Goal: Task Accomplishment & Management: Manage account settings

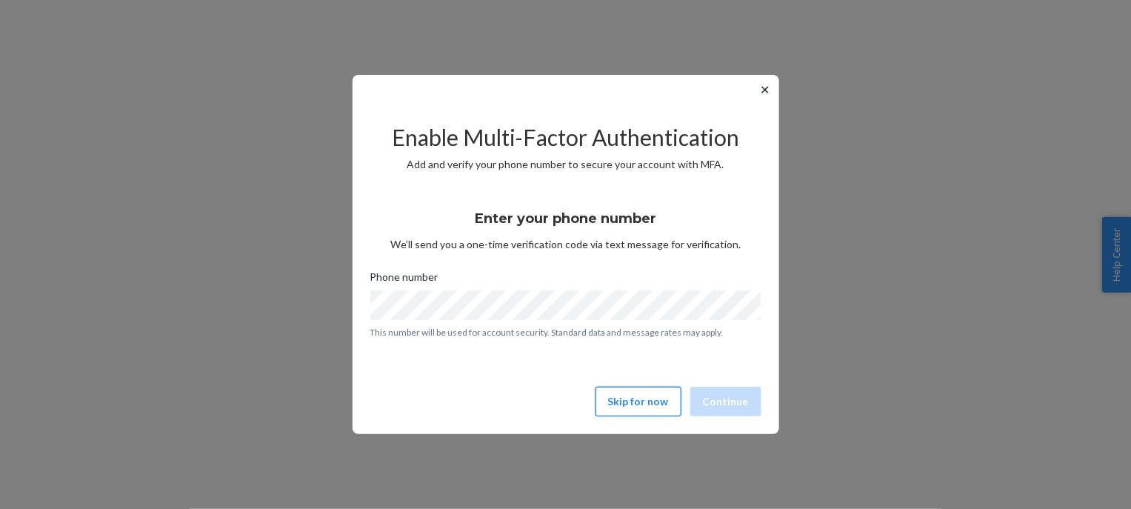
click at [652, 409] on button "Skip for now" at bounding box center [638, 402] width 86 height 30
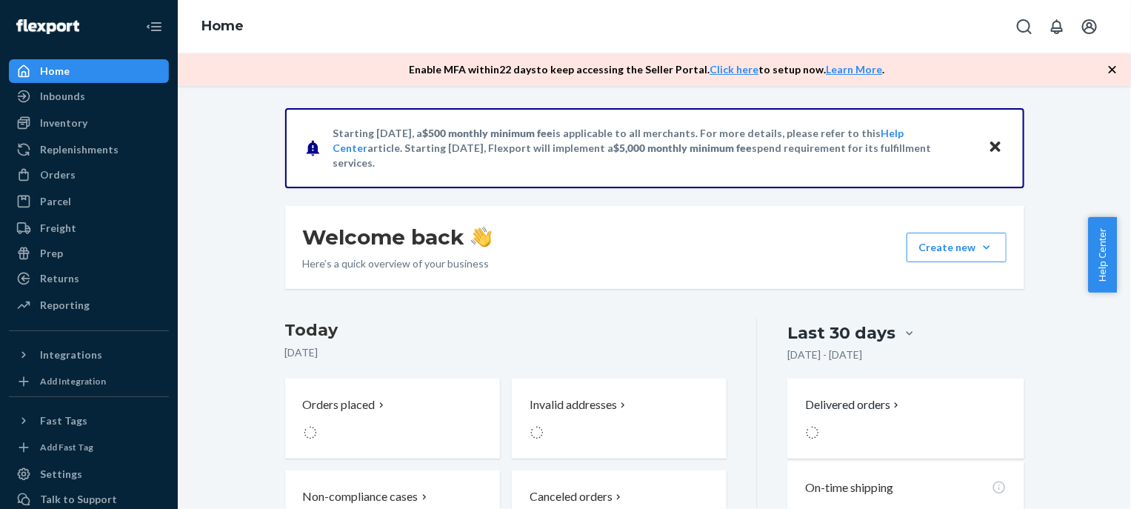
click at [90, 187] on div "Orders Ecommerce Orders Wholesale Orders" at bounding box center [89, 175] width 160 height 25
click at [90, 177] on div "Orders" at bounding box center [88, 174] width 157 height 21
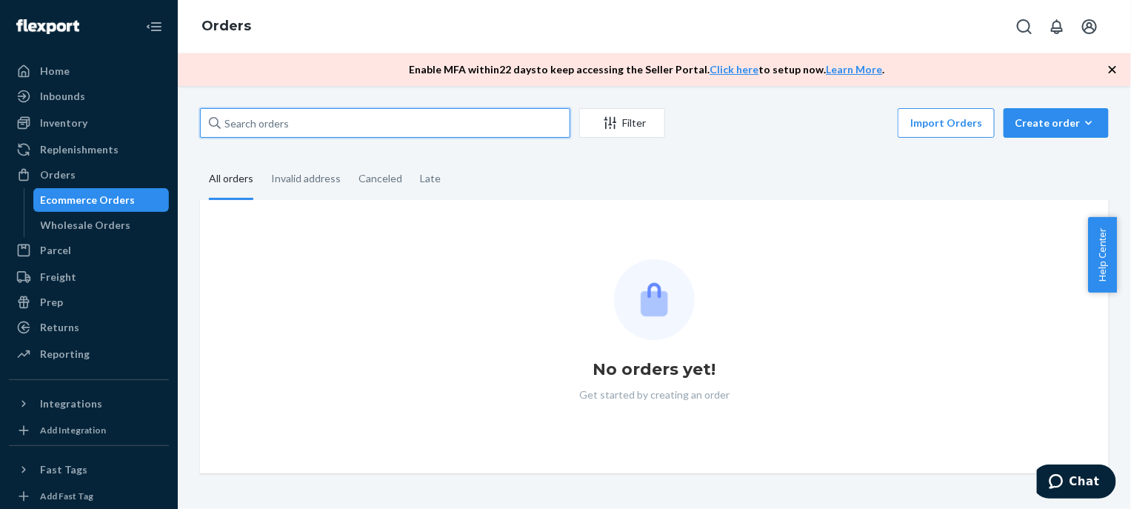
click at [452, 124] on input "text" at bounding box center [385, 123] width 370 height 30
paste input "MU02415614442"
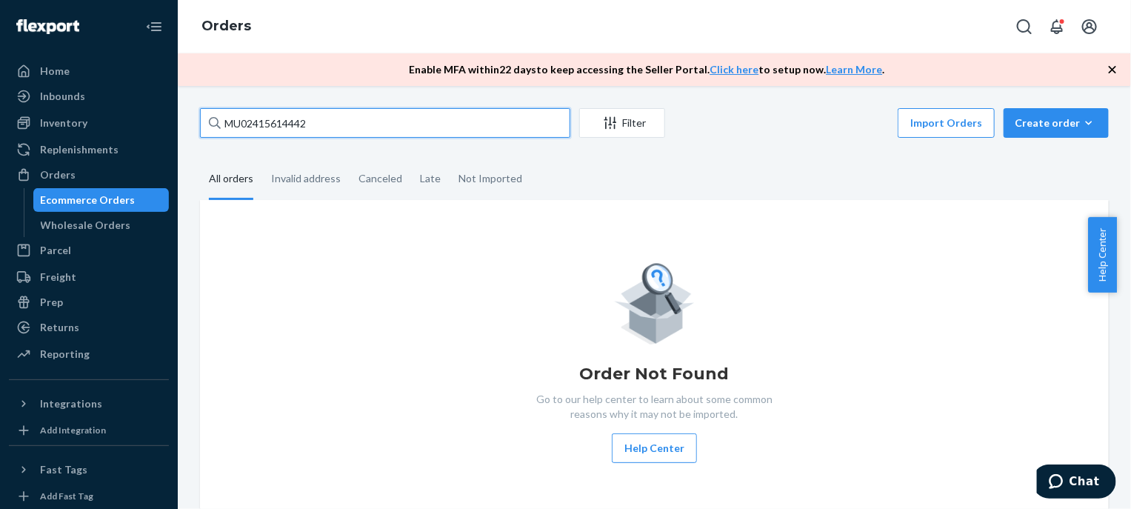
type input "MU02415614442"
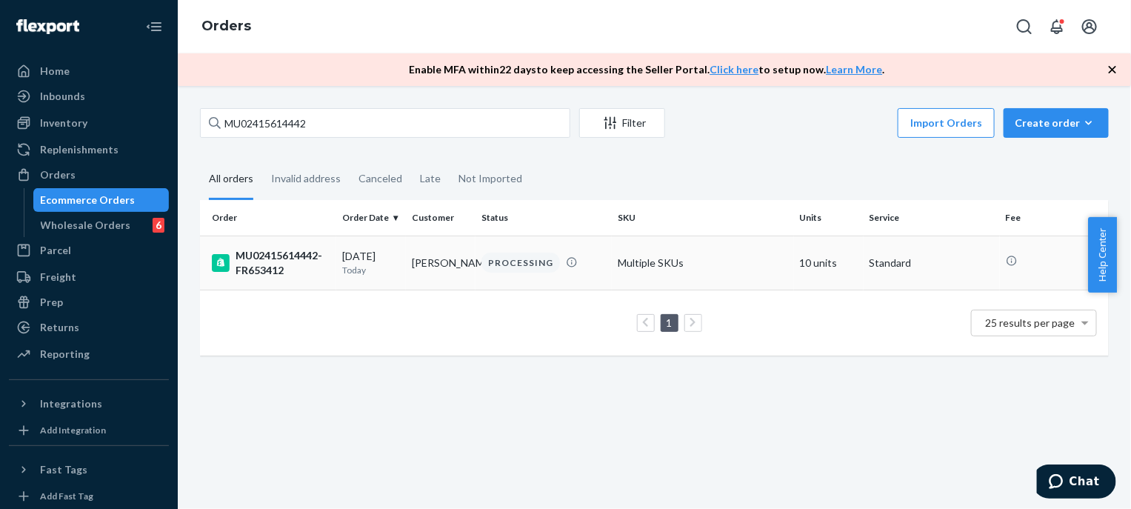
click at [421, 268] on td "[PERSON_NAME]" at bounding box center [441, 262] width 70 height 54
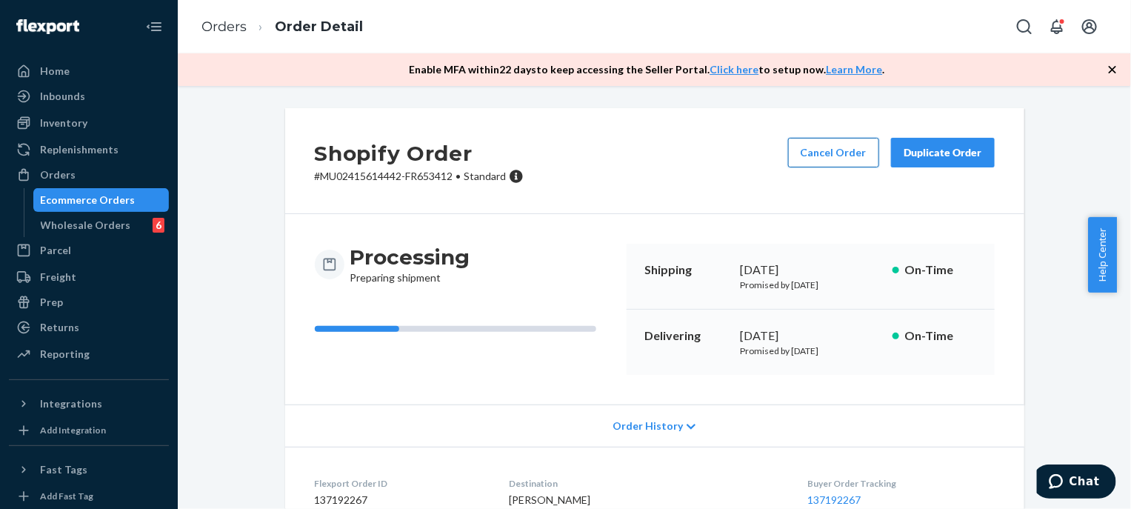
click at [812, 153] on button "Cancel Order" at bounding box center [833, 153] width 91 height 30
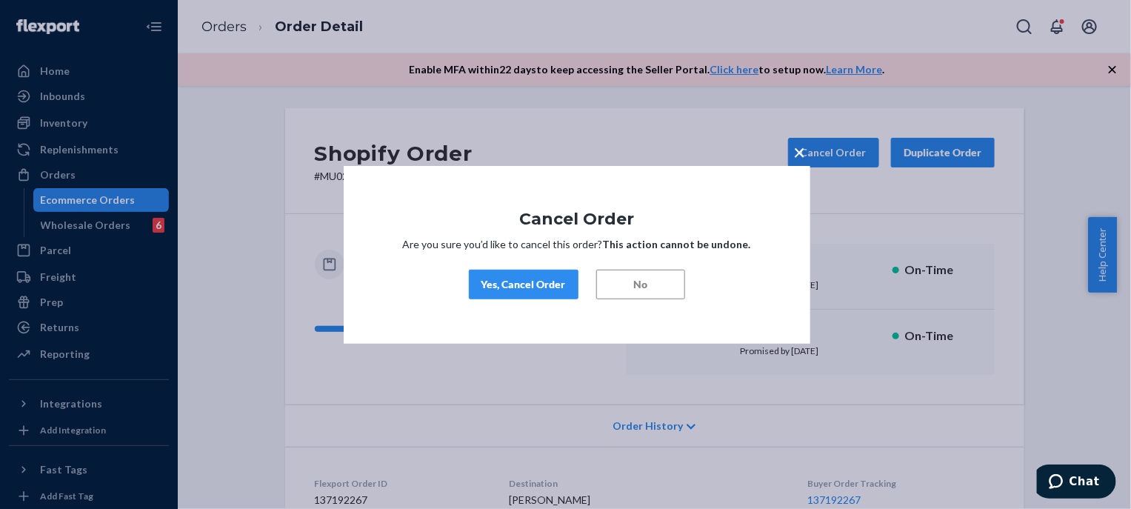
click at [572, 287] on button "Yes, Cancel Order" at bounding box center [524, 285] width 110 height 30
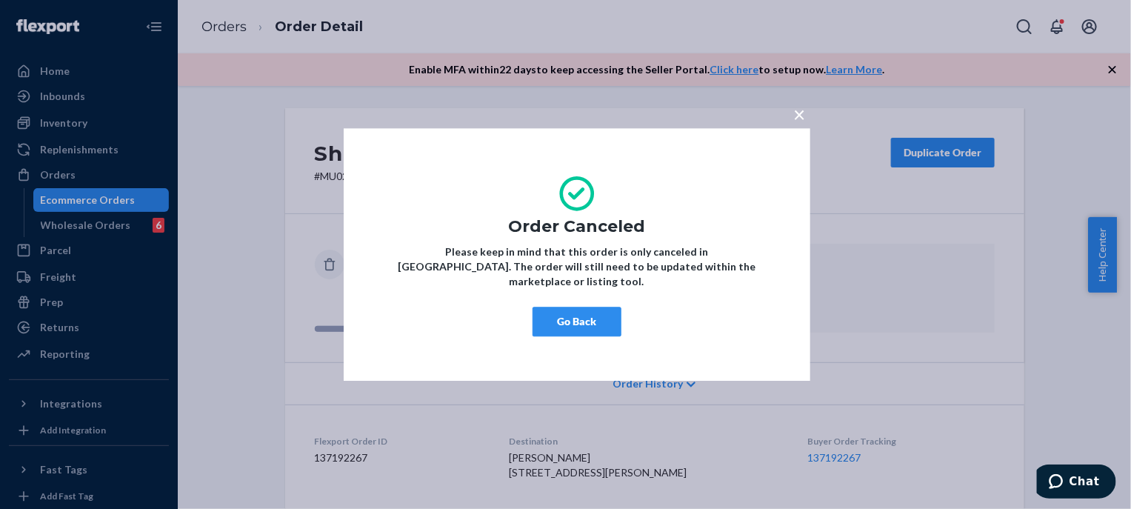
drag, startPoint x: 944, startPoint y: 258, endPoint x: 600, endPoint y: 18, distance: 420.1
click at [944, 258] on div "× Order Canceled Please keep in mind that this order is only canceled in [GEOGR…" at bounding box center [565, 254] width 1131 height 509
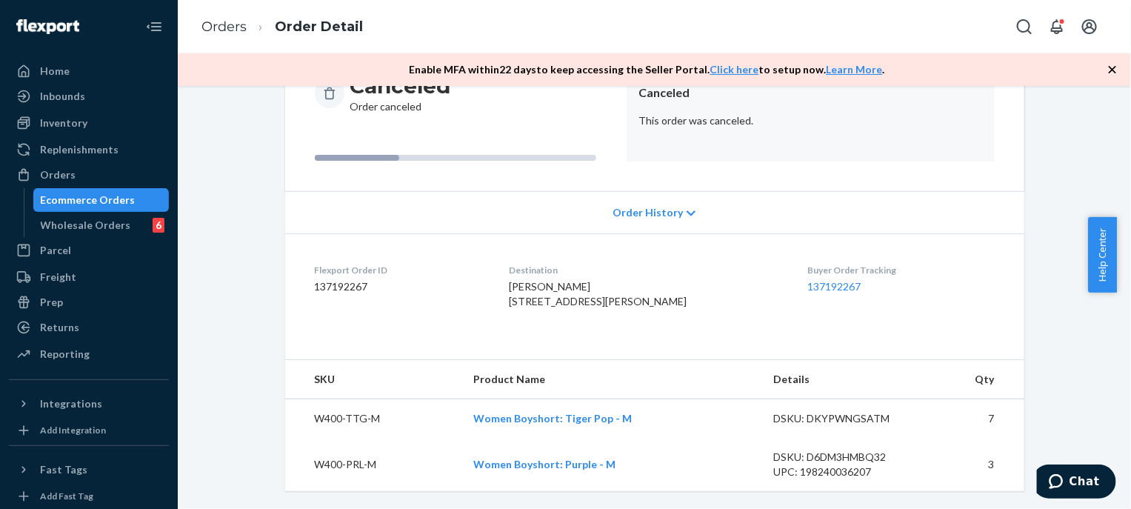
scroll to position [184, 0]
